Goal: Navigation & Orientation: Understand site structure

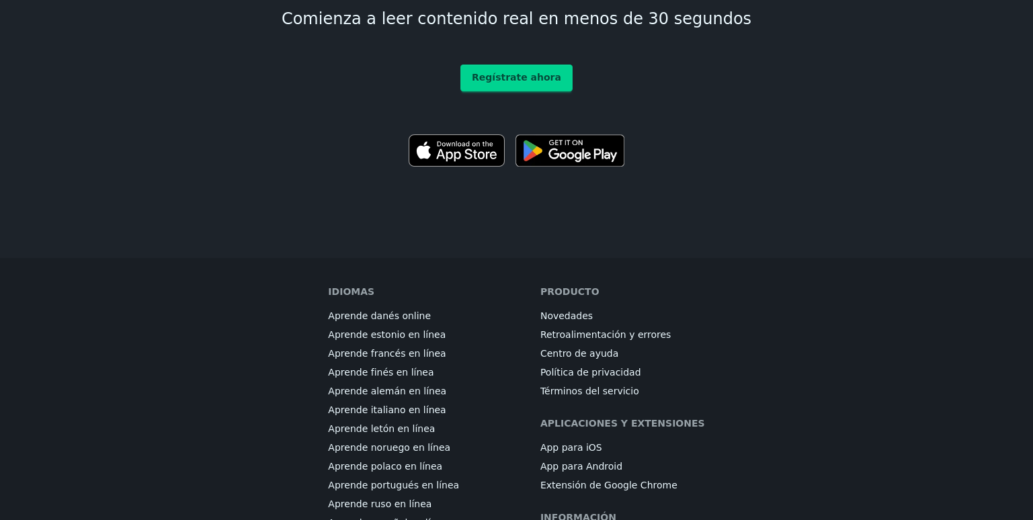
scroll to position [7660, 0]
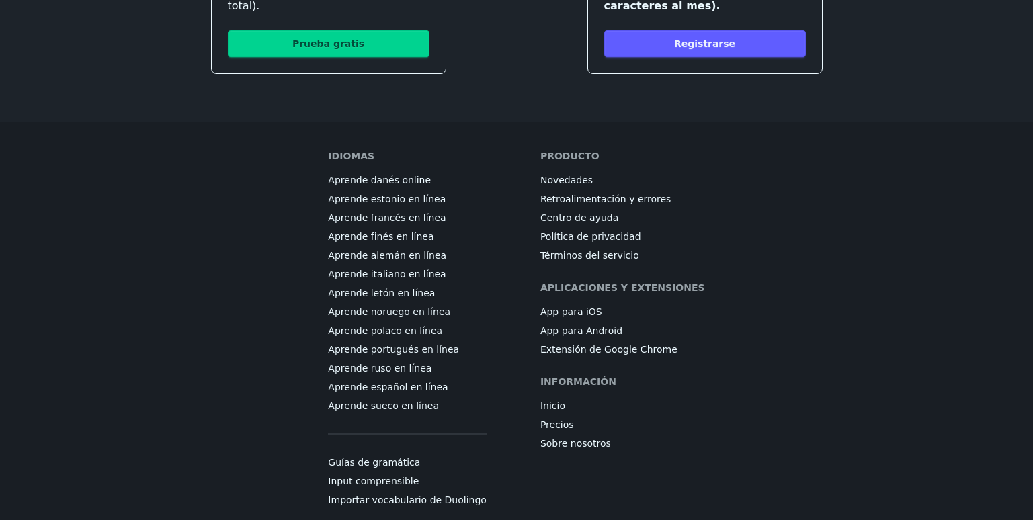
scroll to position [657, 0]
click at [574, 436] on link "Sobre nosotros" at bounding box center [575, 442] width 71 height 13
